Goal: Task Accomplishment & Management: Complete application form

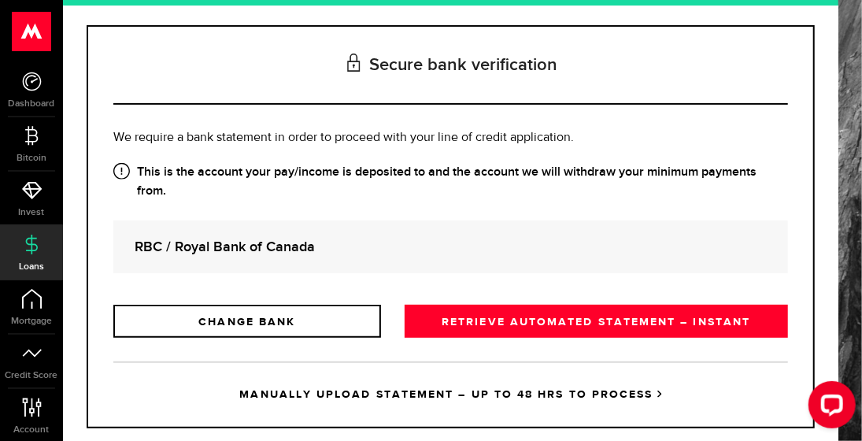
scroll to position [213, 0]
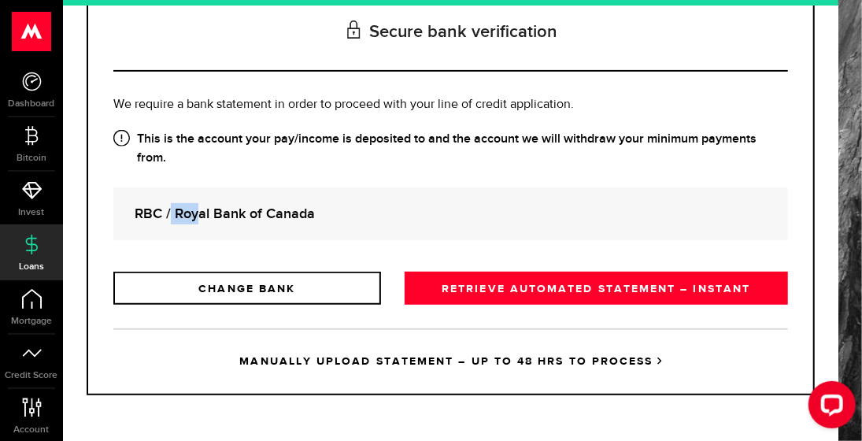
drag, startPoint x: 187, startPoint y: 213, endPoint x: 166, endPoint y: 204, distance: 22.9
click at [167, 204] on div "RBC / Royal Bank of Canada" at bounding box center [450, 213] width 675 height 53
drag, startPoint x: 166, startPoint y: 204, endPoint x: 126, endPoint y: 150, distance: 66.9
click at [126, 146] on icon at bounding box center [121, 138] width 17 height 17
click at [538, 168] on strong "This is the account your pay/income is deposited to and the account we will wit…" at bounding box center [450, 149] width 675 height 38
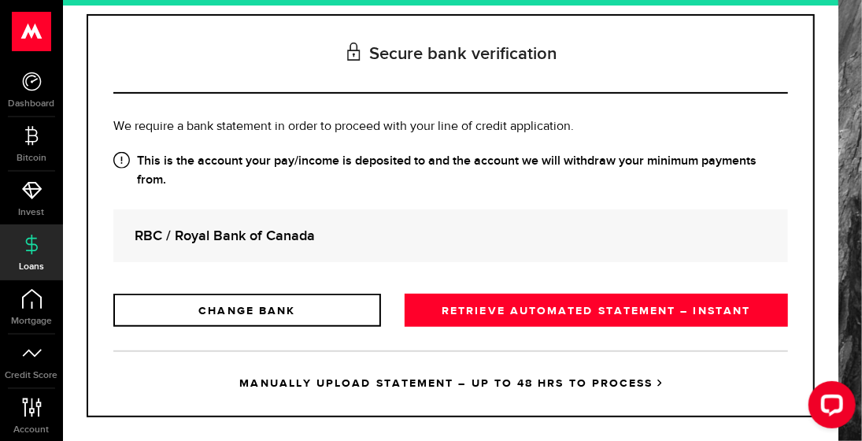
scroll to position [222, 0]
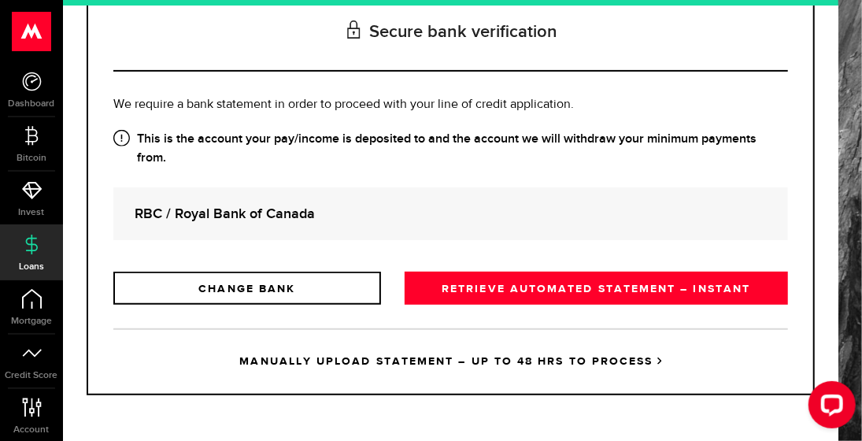
click at [485, 270] on div "Is this the bank account you want us to get your bank statements from? We requi…" at bounding box center [450, 199] width 675 height 209
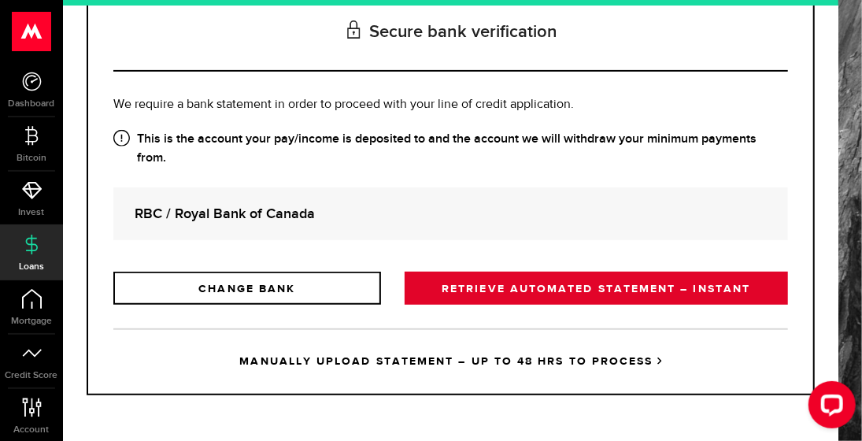
click at [474, 284] on link "RETRIEVE AUTOMATED STATEMENT – INSTANT" at bounding box center [596, 288] width 383 height 33
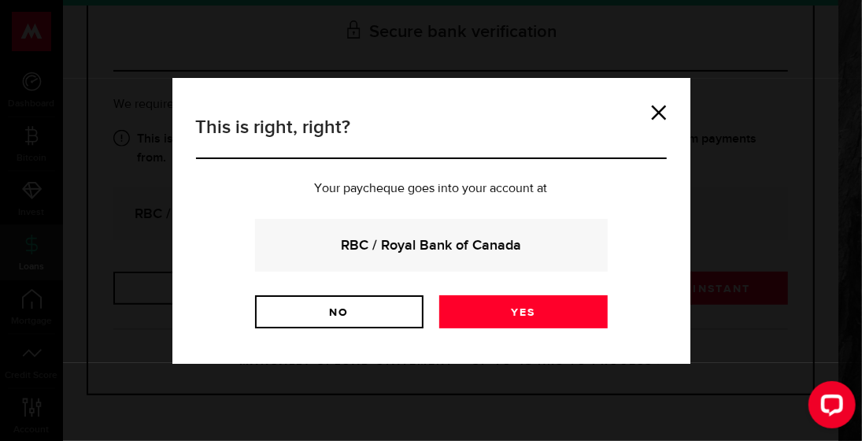
click at [403, 250] on strong "RBC / Royal Bank of Canada" at bounding box center [431, 245] width 310 height 21
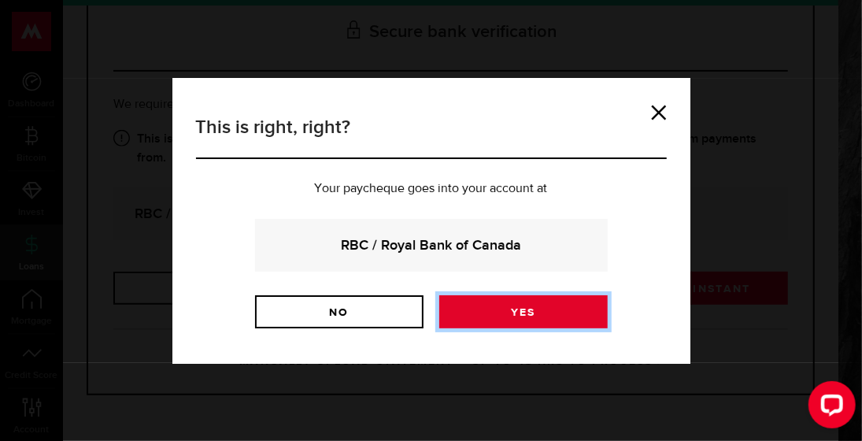
click at [519, 314] on link "Yes" at bounding box center [523, 311] width 168 height 33
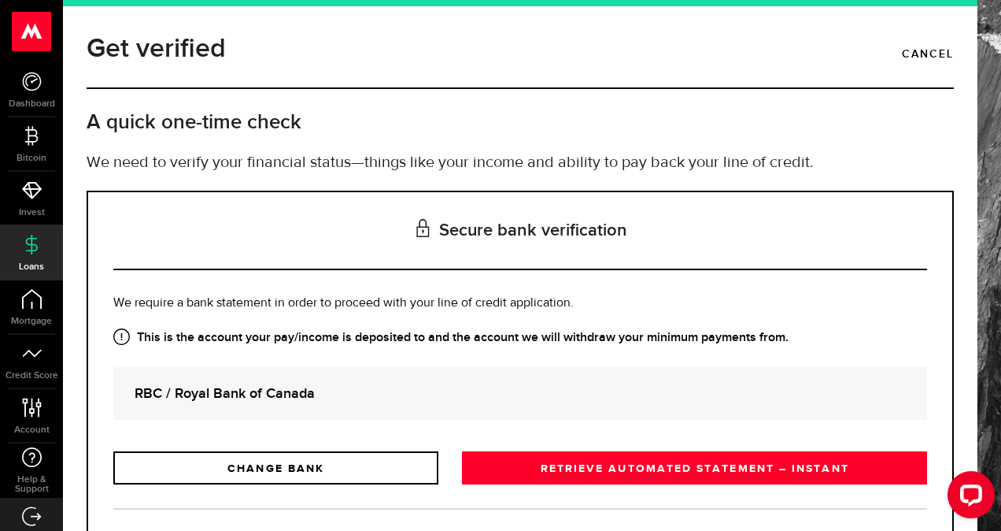
click at [28, 38] on use at bounding box center [32, 31] width 39 height 39
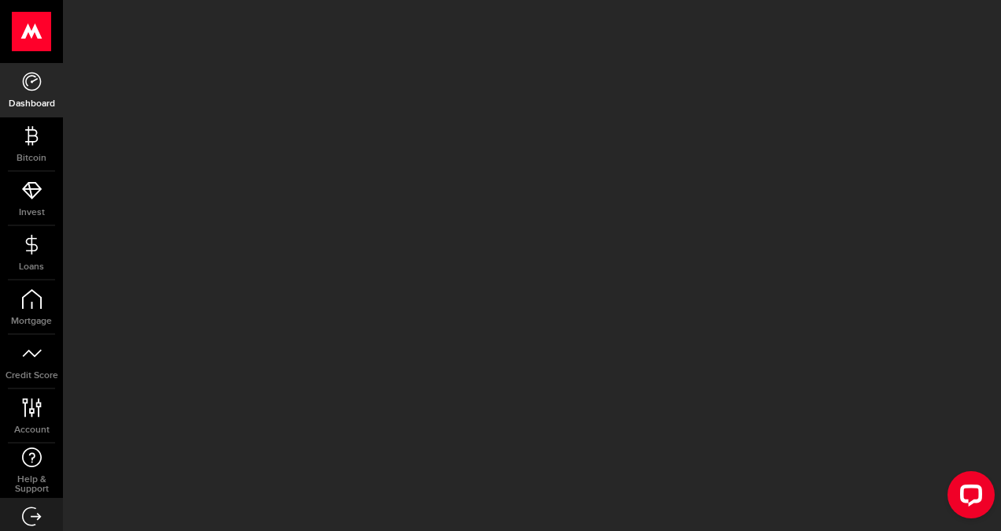
click at [36, 38] on use at bounding box center [32, 31] width 39 height 39
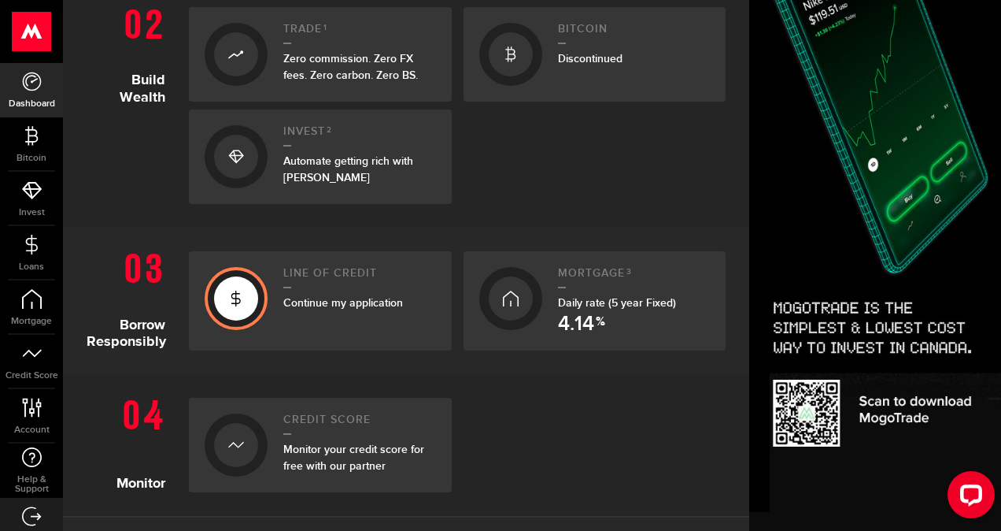
scroll to position [533, 0]
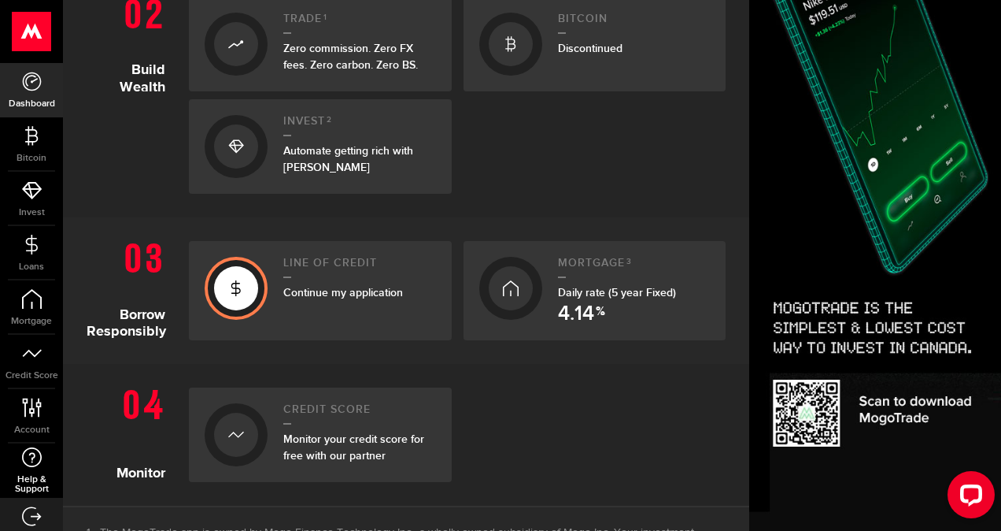
click at [33, 440] on icon at bounding box center [31, 457] width 21 height 20
click at [861, 262] on img at bounding box center [875, 190] width 252 height 680
click at [265, 275] on link "Line of credit Continue my application" at bounding box center [320, 290] width 263 height 99
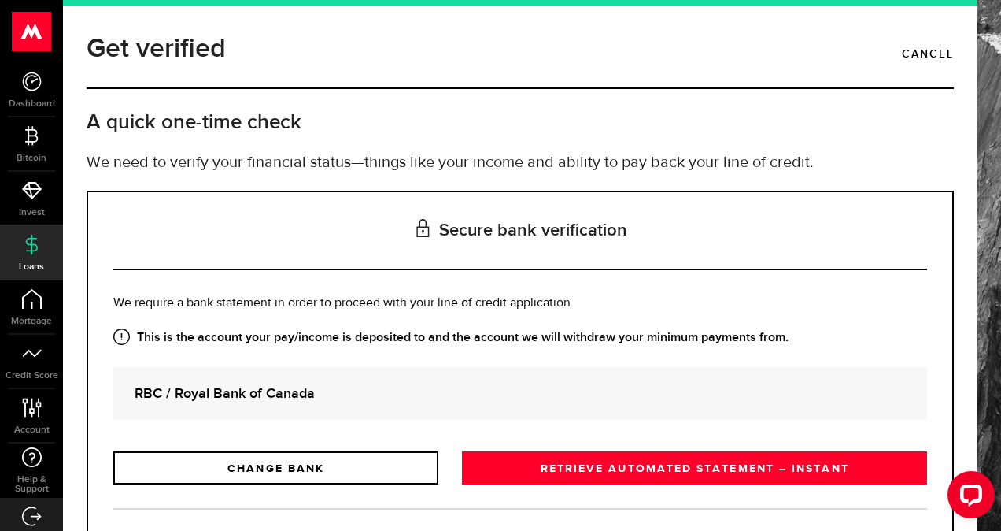
scroll to position [90, 0]
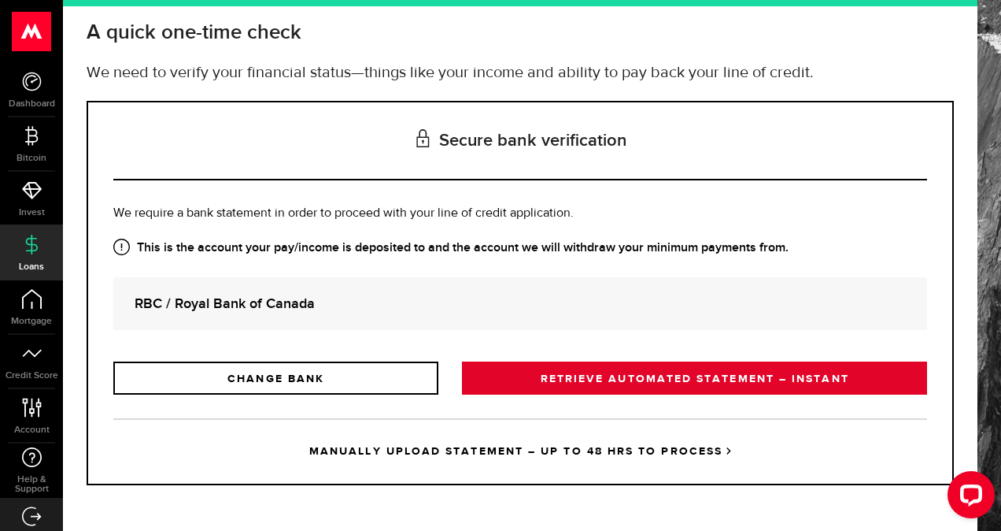
click at [651, 384] on link "RETRIEVE AUTOMATED STATEMENT – INSTANT" at bounding box center [694, 377] width 465 height 33
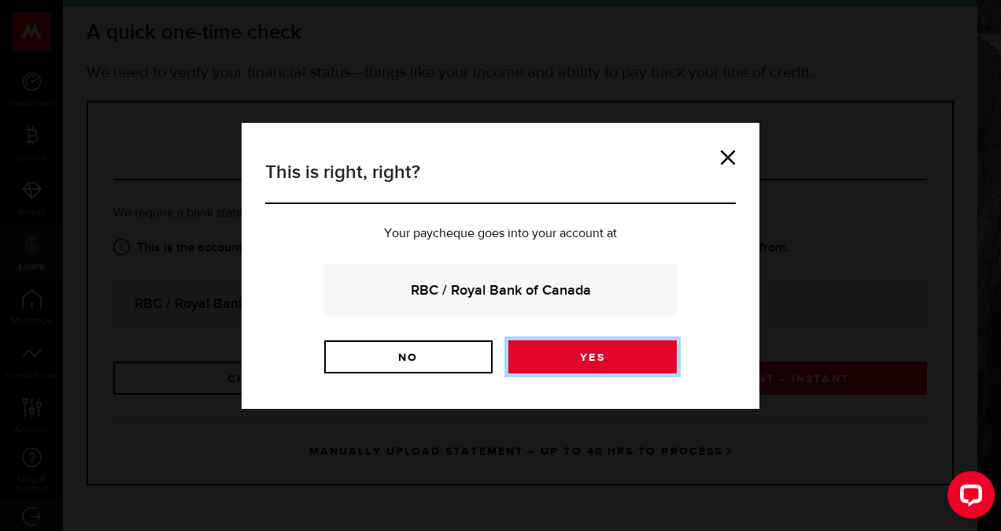
click at [590, 345] on link "Yes" at bounding box center [592, 356] width 168 height 33
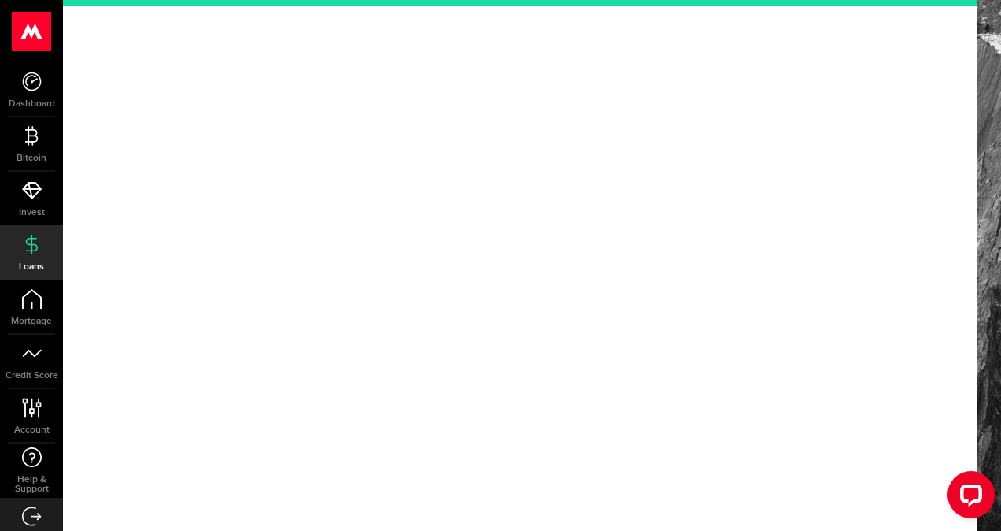
click at [861, 54] on div at bounding box center [520, 265] width 915 height 531
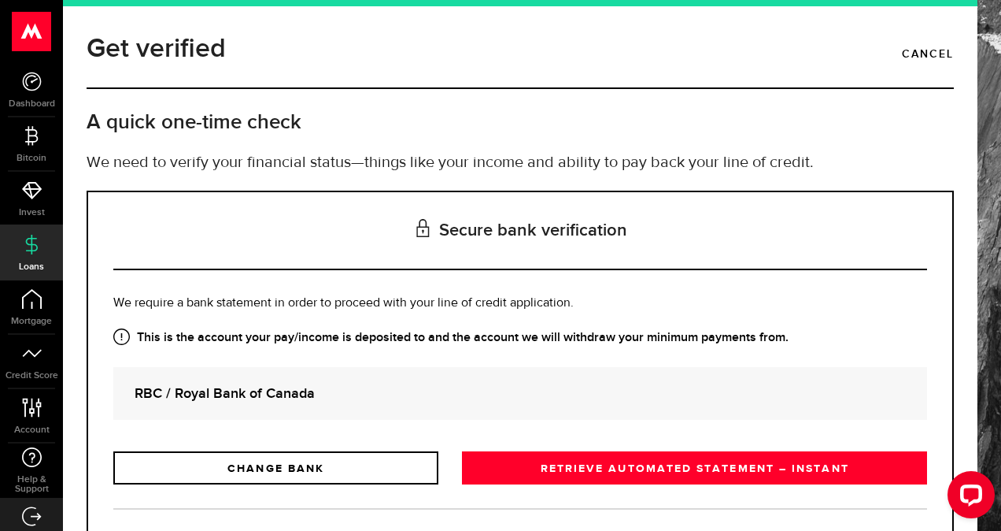
scroll to position [90, 0]
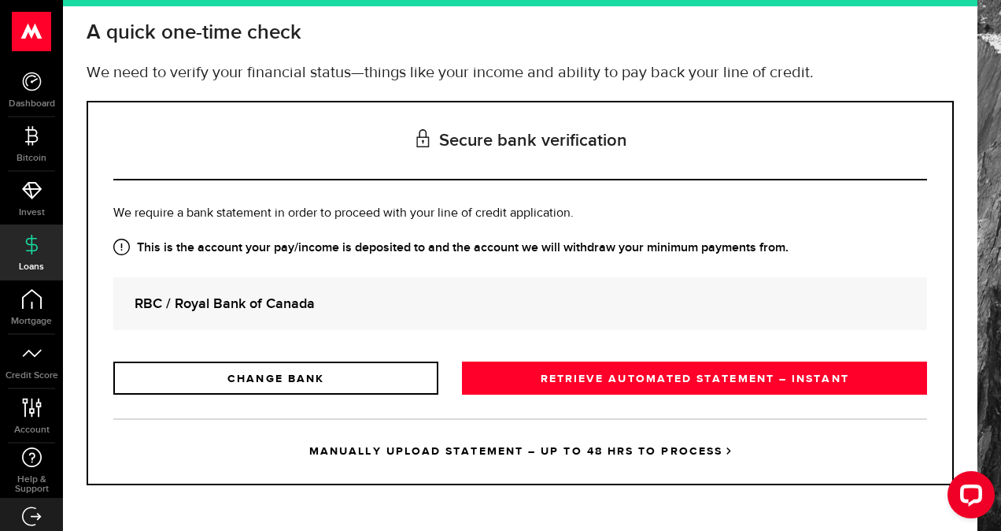
click at [600, 440] on link "MANUALLY UPLOAD STATEMENT – UP TO 48 HRS TO PROCESS" at bounding box center [520, 450] width 814 height 65
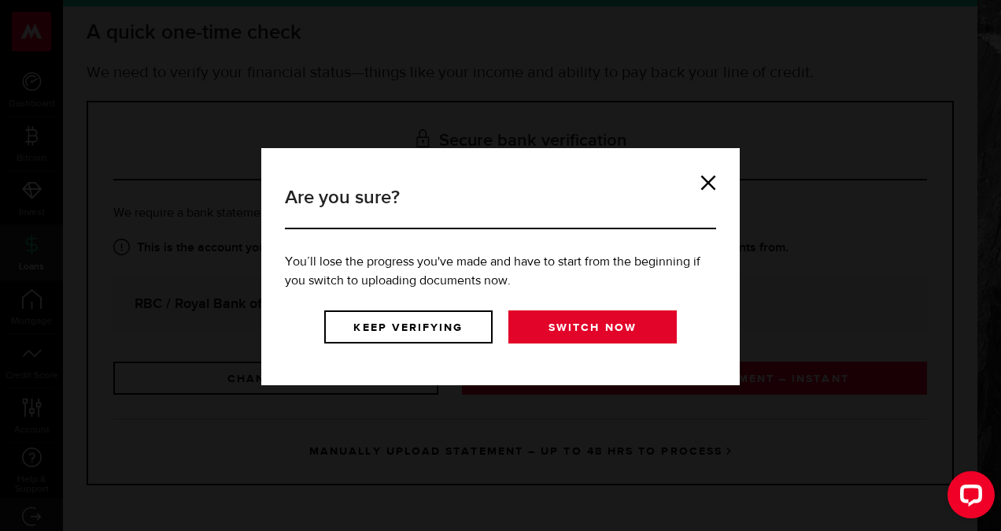
click at [590, 342] on link "Switch now" at bounding box center [592, 326] width 168 height 33
